Goal: Task Accomplishment & Management: Manage account settings

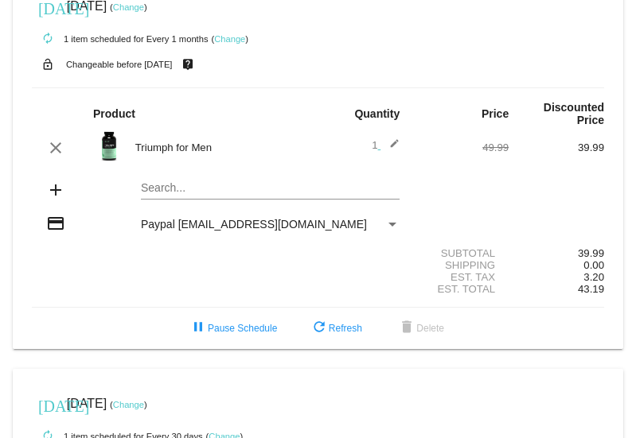
scroll to position [33, 0]
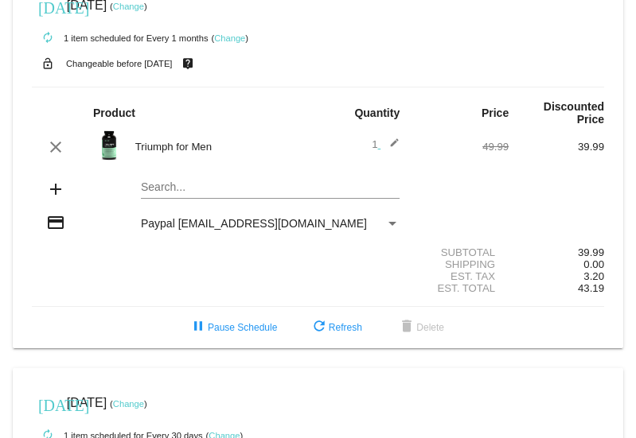
click at [231, 41] on link "Change" at bounding box center [229, 38] width 31 height 10
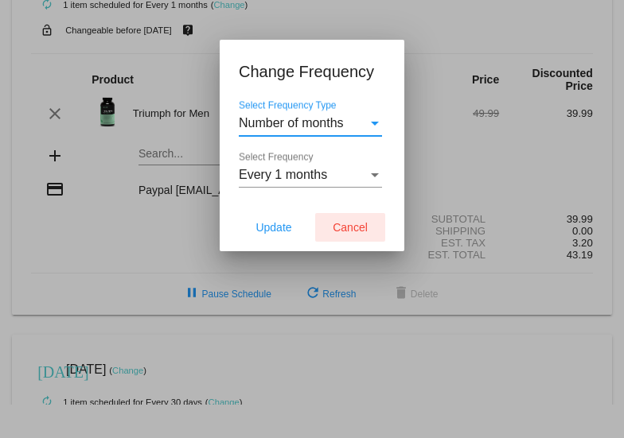
click at [346, 219] on button "Cancel" at bounding box center [350, 227] width 70 height 29
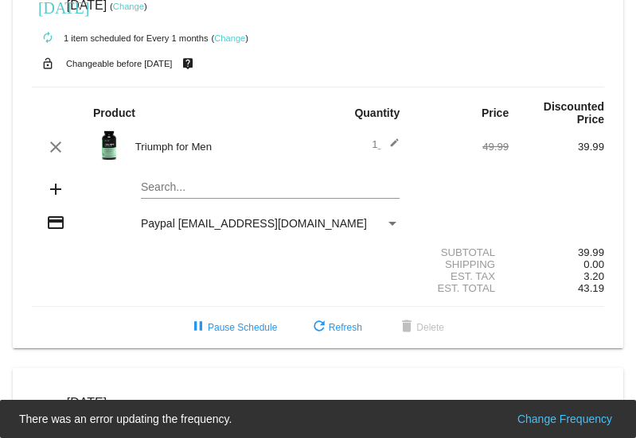
click at [144, 6] on link "Change" at bounding box center [128, 7] width 31 height 10
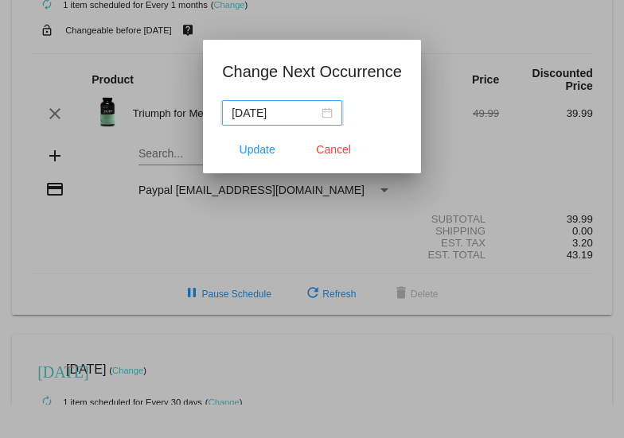
click at [329, 115] on div "[DATE]" at bounding box center [281, 113] width 101 height 18
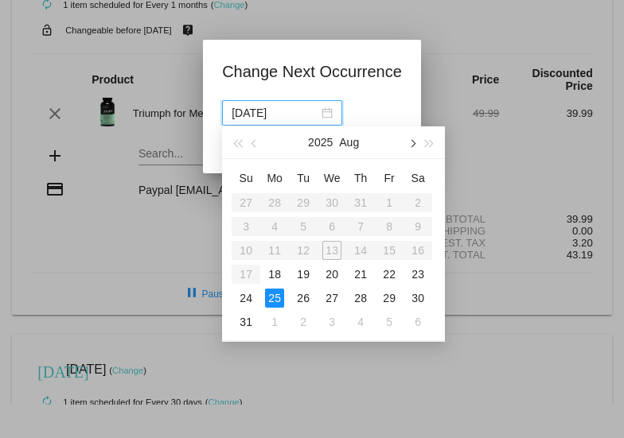
click at [412, 145] on span "button" at bounding box center [412, 144] width 8 height 8
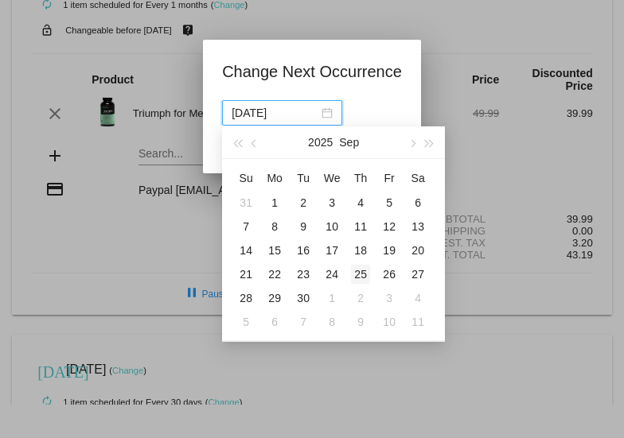
click at [358, 270] on div "25" at bounding box center [360, 274] width 19 height 19
type input "[DATE]"
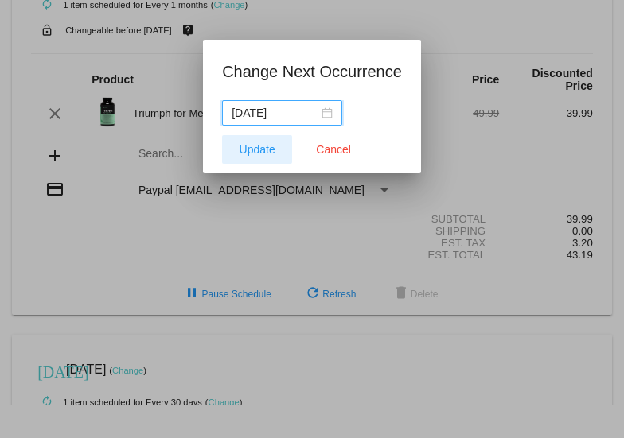
click at [265, 150] on span "Update" at bounding box center [257, 149] width 36 height 13
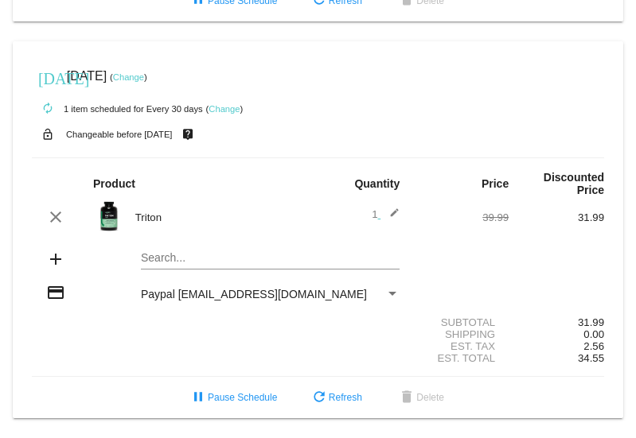
scroll to position [363, 0]
click at [144, 79] on link "Change" at bounding box center [128, 77] width 31 height 10
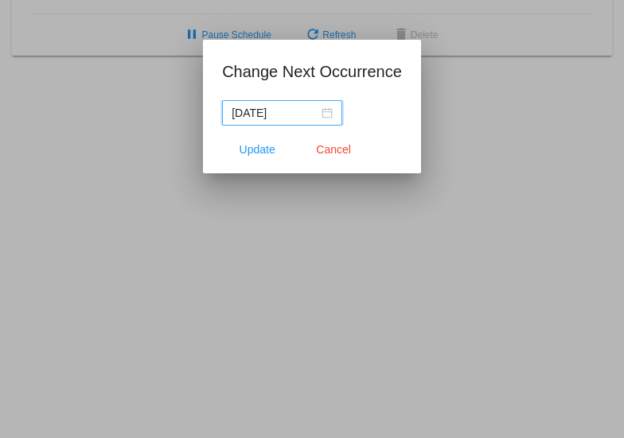
click at [333, 115] on nz-date-picker "[DATE]" at bounding box center [282, 112] width 120 height 25
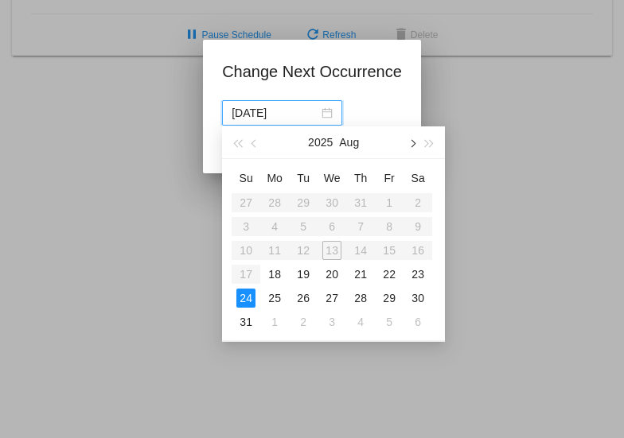
click at [415, 146] on button "button" at bounding box center [412, 142] width 18 height 32
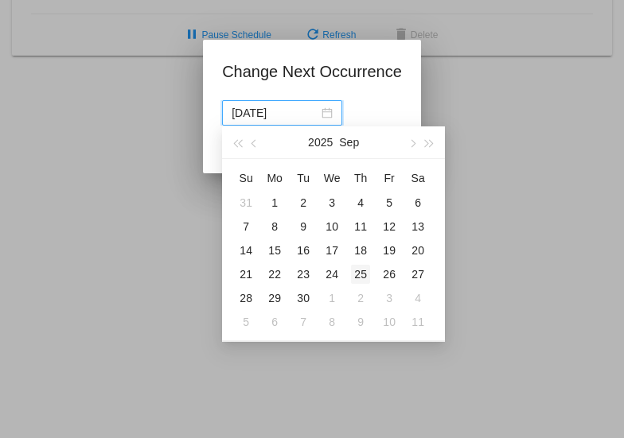
click at [360, 273] on div "25" at bounding box center [360, 274] width 19 height 19
type input "[DATE]"
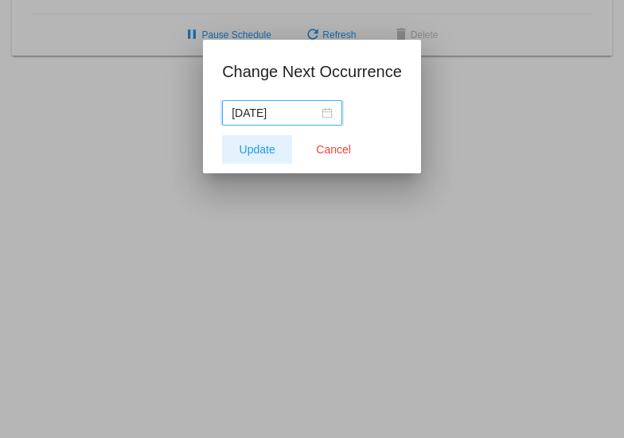
click at [286, 150] on button "Update" at bounding box center [257, 149] width 70 height 29
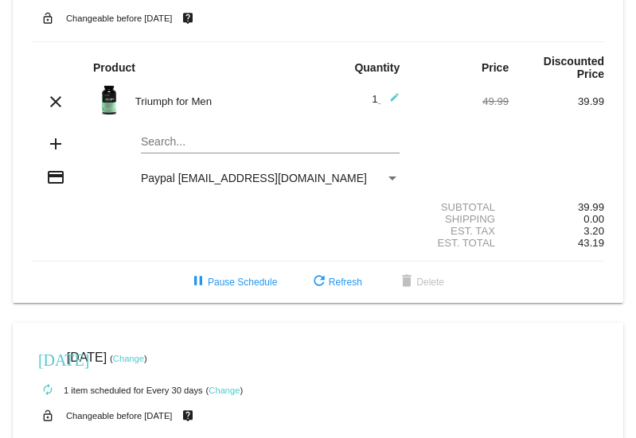
scroll to position [0, 0]
